Goal: Task Accomplishment & Management: Manage account settings

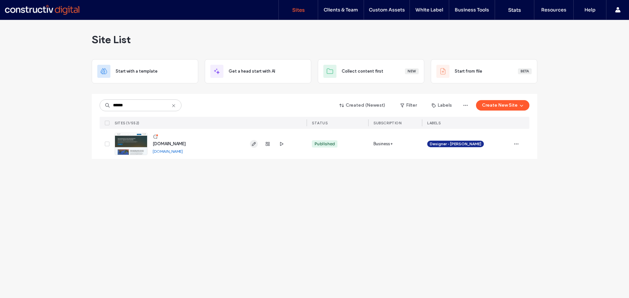
type input "******"
click at [253, 144] on icon "button" at bounding box center [253, 143] width 5 height 5
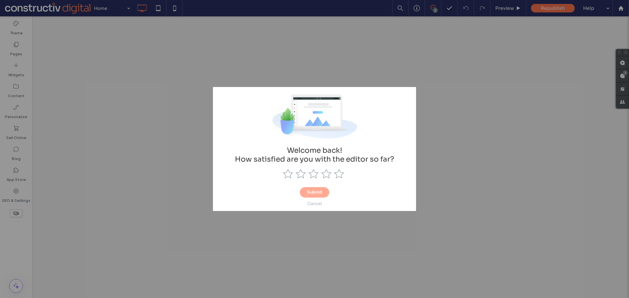
click at [312, 205] on div "Cancel" at bounding box center [314, 204] width 15 height 6
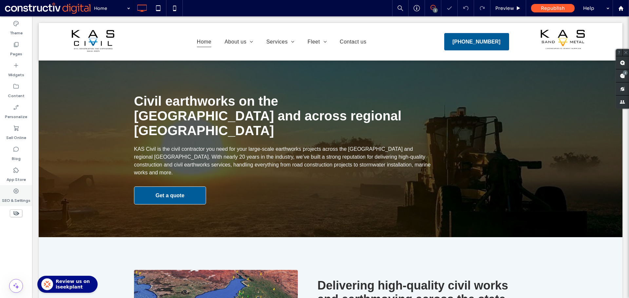
click at [9, 191] on div "SEO & Settings" at bounding box center [16, 195] width 32 height 21
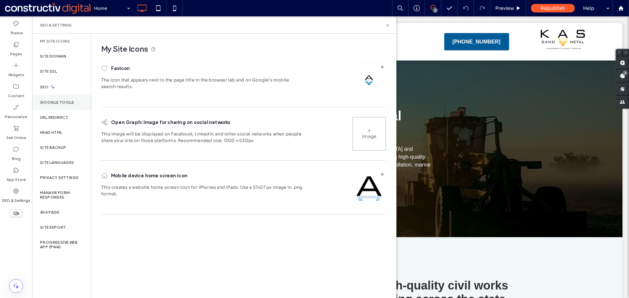
click at [61, 103] on label "Google Tools" at bounding box center [57, 102] width 34 height 5
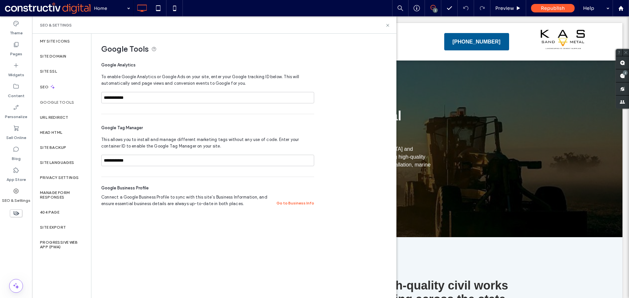
click at [388, 28] on div "SEO & Settings" at bounding box center [214, 24] width 364 height 17
click at [387, 25] on icon at bounding box center [387, 25] width 5 height 5
